Goal: Find contact information: Find contact information

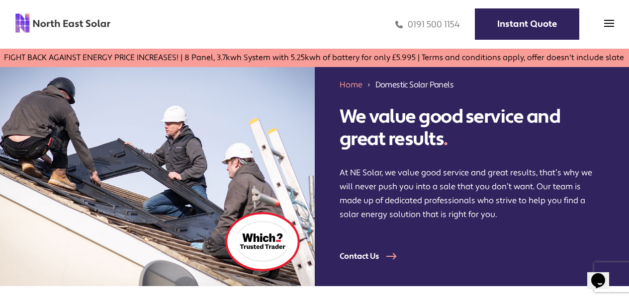
scroll to position [11, 0]
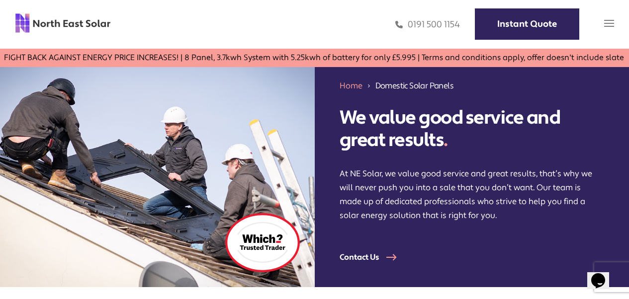
click at [604, 22] on img at bounding box center [609, 23] width 10 height 10
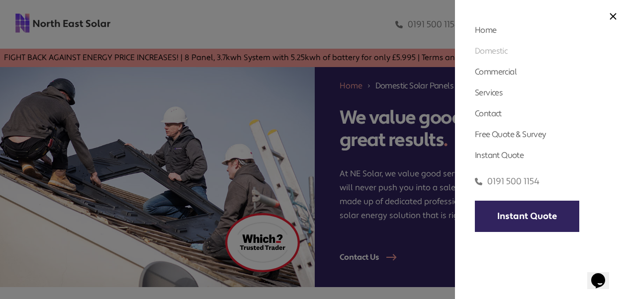
click at [483, 49] on link "Domestic" at bounding box center [491, 51] width 32 height 10
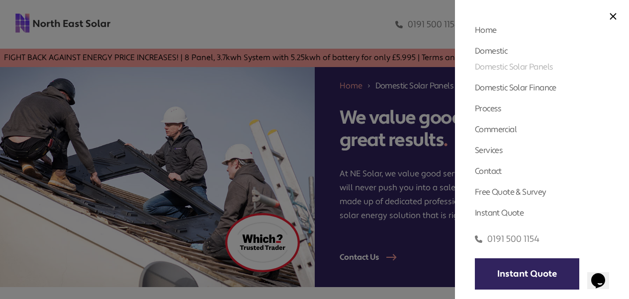
click at [488, 63] on link "Domestic Solar Panels" at bounding box center [514, 67] width 78 height 10
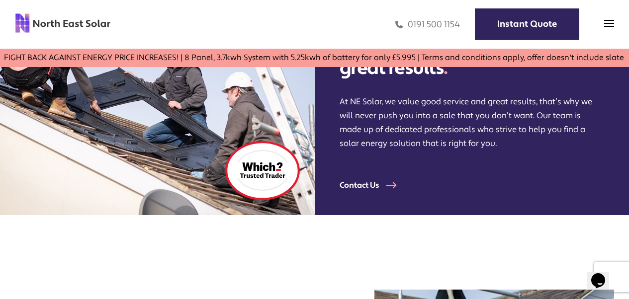
scroll to position [84, 0]
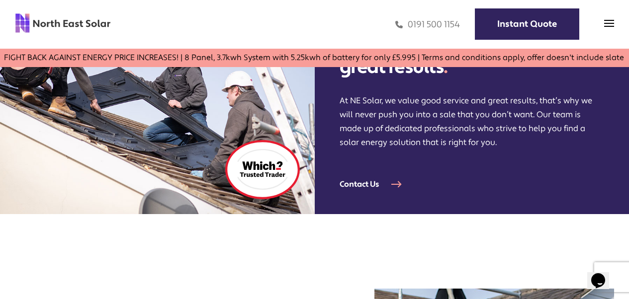
click at [387, 184] on link "Contact Us" at bounding box center [374, 184] width 70 height 10
